Goal: Information Seeking & Learning: Learn about a topic

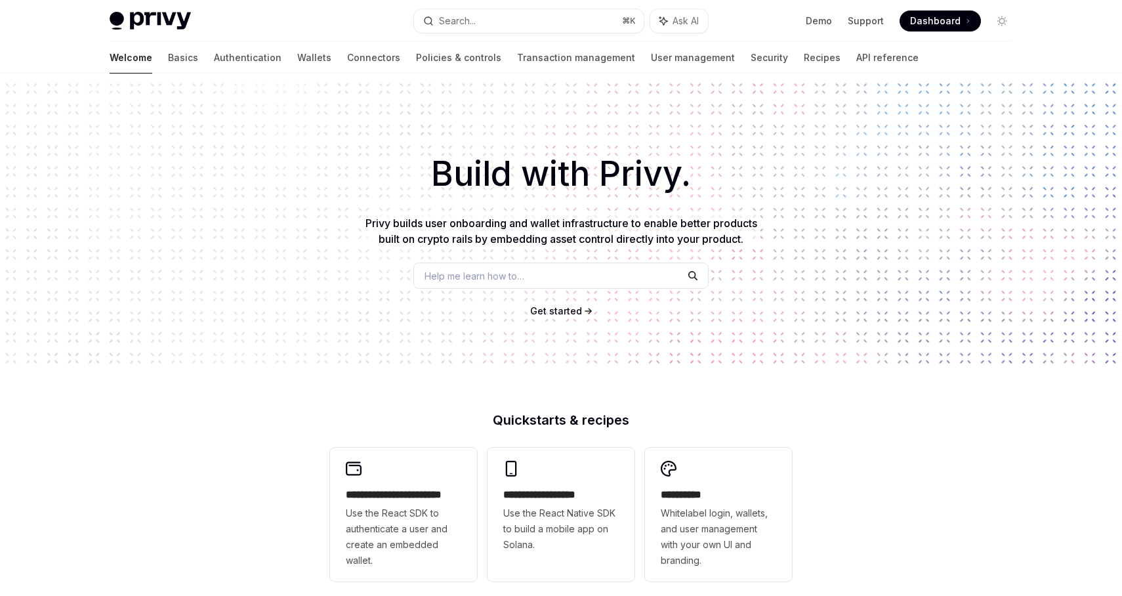
click at [293, 209] on div "Build with Privy. Privy builds user onboarding and wallet infrastructure to ena…" at bounding box center [561, 222] width 1122 height 299
click at [856, 53] on link "API reference" at bounding box center [887, 57] width 62 height 31
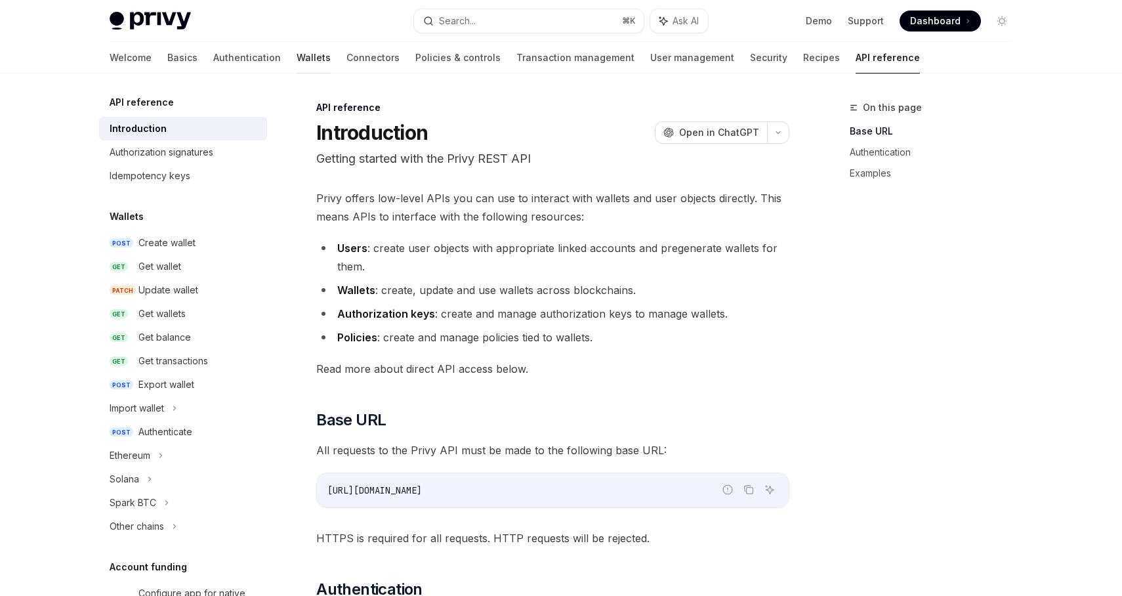
click at [297, 52] on link "Wallets" at bounding box center [314, 57] width 34 height 31
type textarea "*"
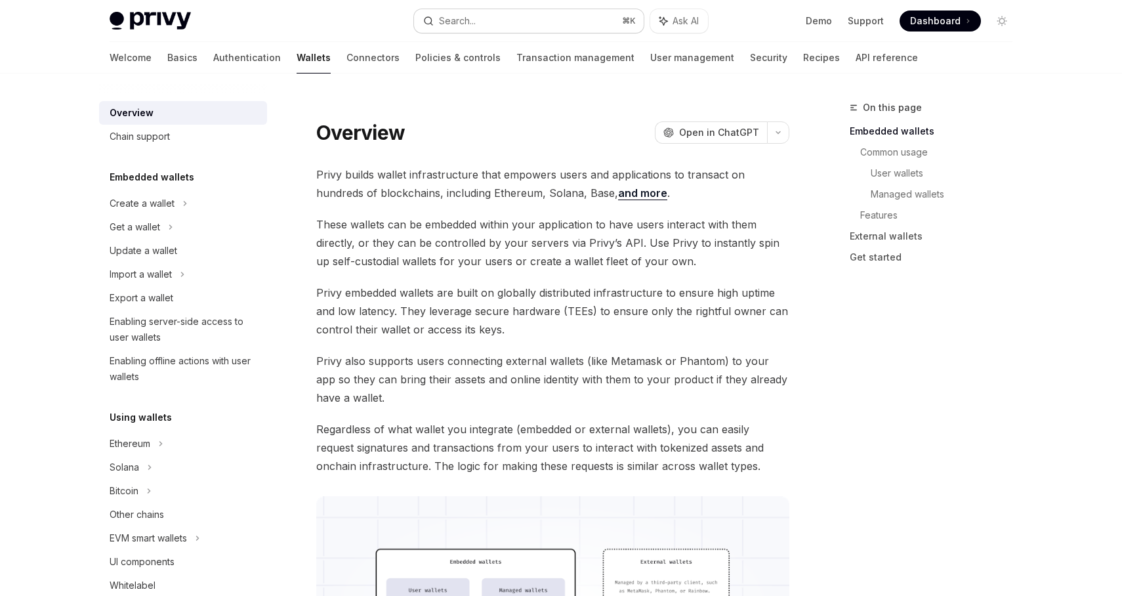
click at [533, 24] on button "Search... ⌘ K" at bounding box center [529, 21] width 230 height 24
type input "**********"
type textarea "*"
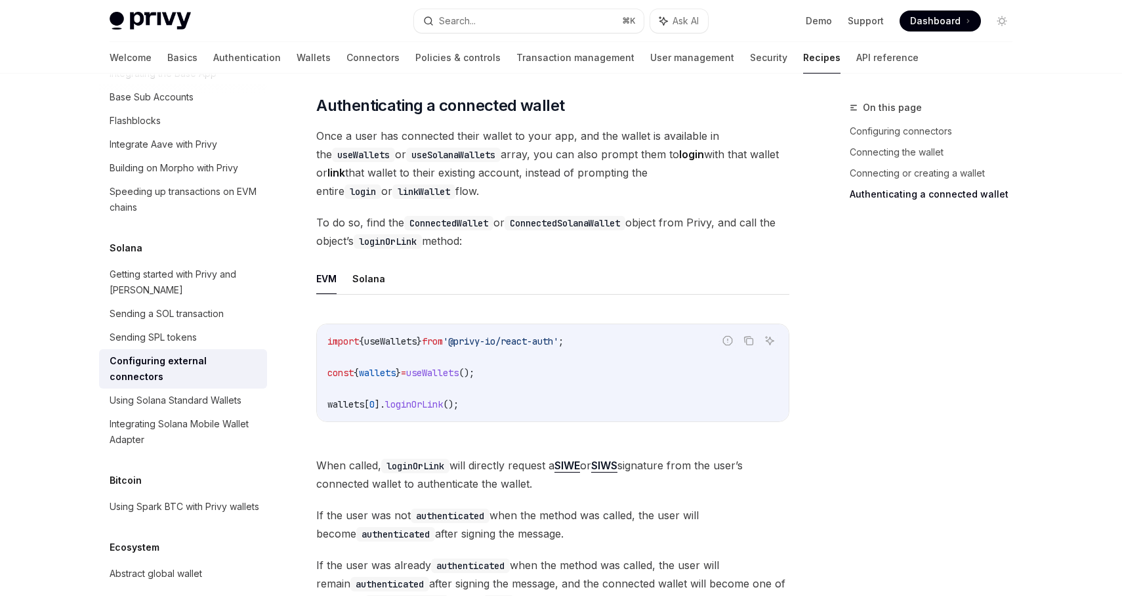
scroll to position [1556, 0]
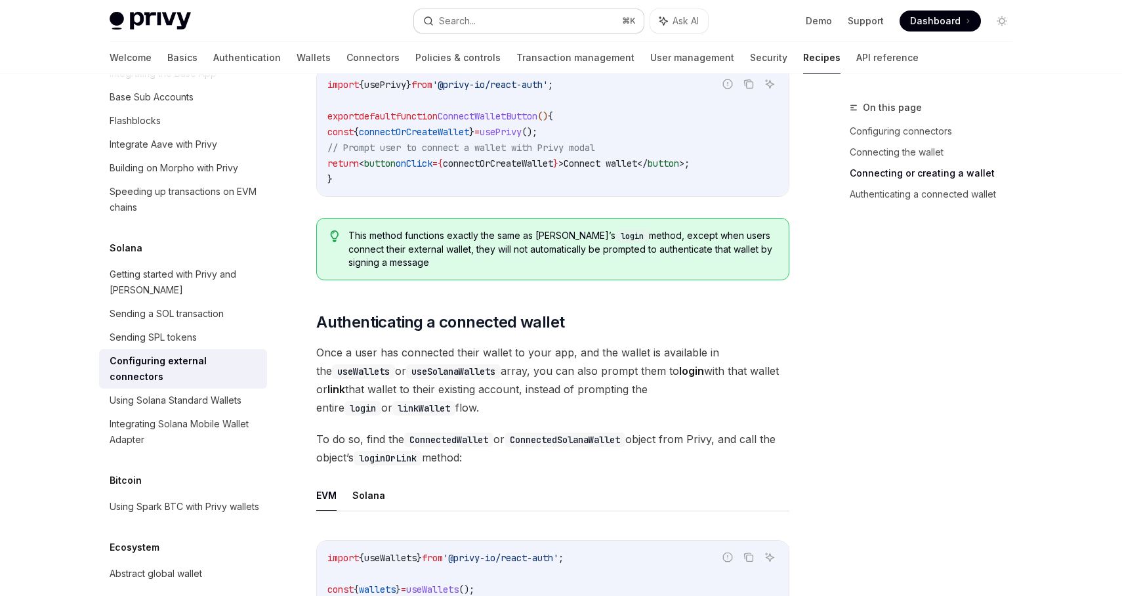
click at [470, 16] on div "Search..." at bounding box center [457, 21] width 37 height 16
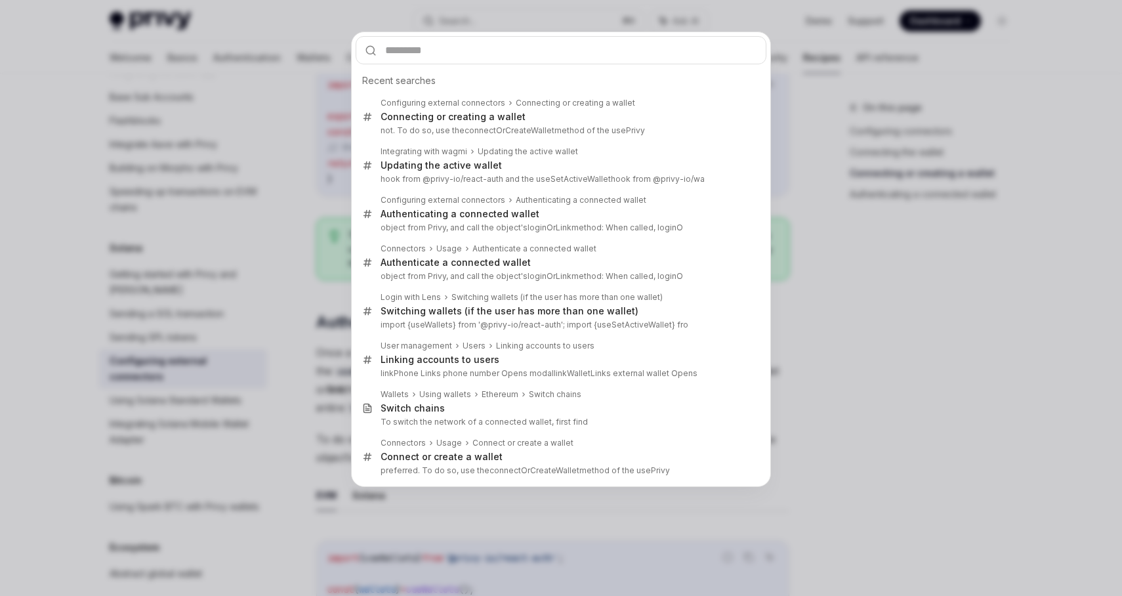
click at [812, 81] on div "Recent searches Configuring external connectors Connecting or creating a wallet…" at bounding box center [561, 298] width 1122 height 596
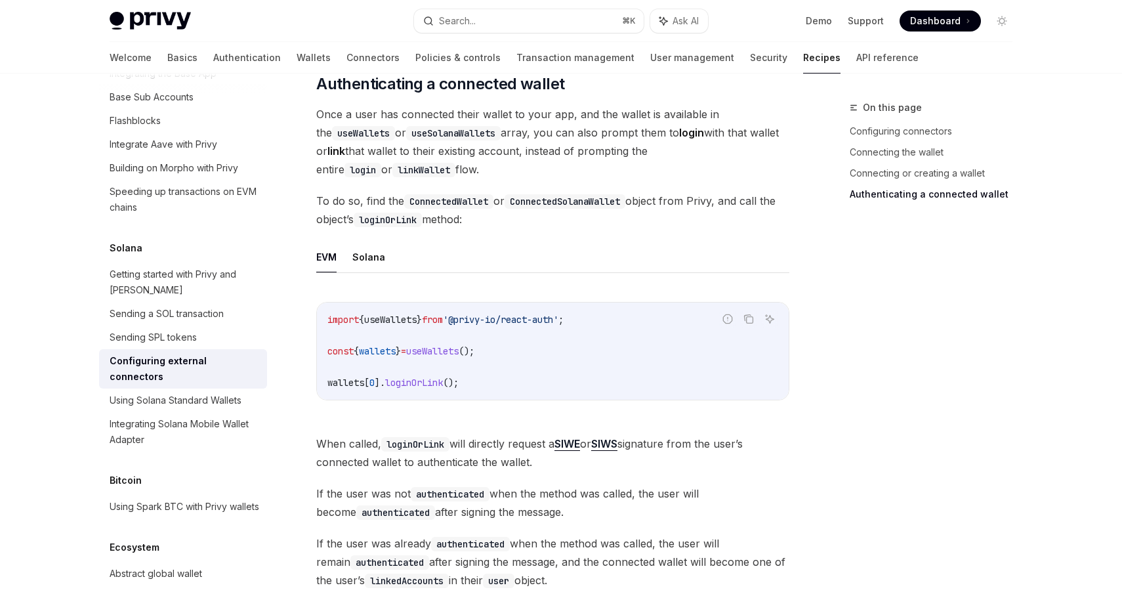
scroll to position [1827, 0]
